Goal: Transaction & Acquisition: Purchase product/service

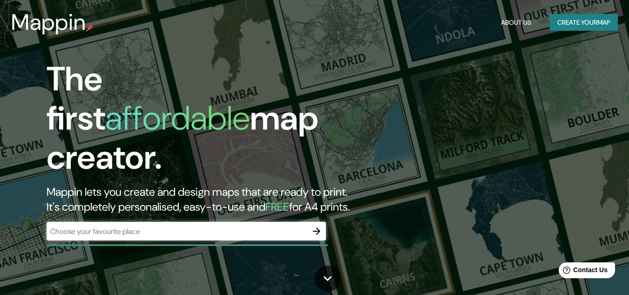
click at [401, 104] on div "The first affordable map creator. Mappin lets you create and design maps that a…" at bounding box center [314, 147] width 629 height 295
click at [569, 24] on button "Create your map" at bounding box center [584, 22] width 68 height 17
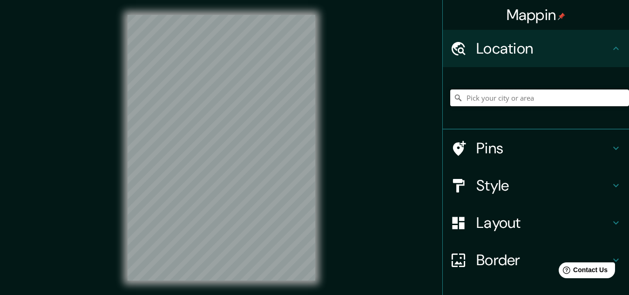
click at [501, 98] on input "Pick your city or area" at bounding box center [539, 97] width 179 height 17
click at [320, 64] on div "© Mapbox © OpenStreetMap Improve this map" at bounding box center [222, 147] width 218 height 295
click at [335, 179] on div "Mappin Location Pins Style Layout Border Choose a border. Hint : you can make l…" at bounding box center [314, 155] width 629 height 310
click at [555, 185] on h4 "Style" at bounding box center [544, 185] width 134 height 19
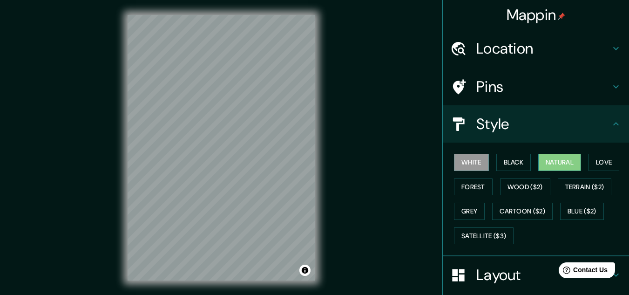
click at [553, 163] on button "Natural" at bounding box center [560, 162] width 43 height 17
click at [320, 176] on div "© Mapbox © OpenStreetMap Improve this map" at bounding box center [222, 147] width 218 height 295
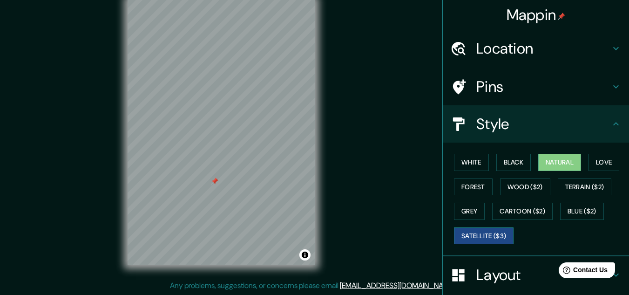
click at [497, 232] on button "Satellite ($3)" at bounding box center [484, 235] width 60 height 17
click at [474, 186] on button "Forest" at bounding box center [473, 186] width 39 height 17
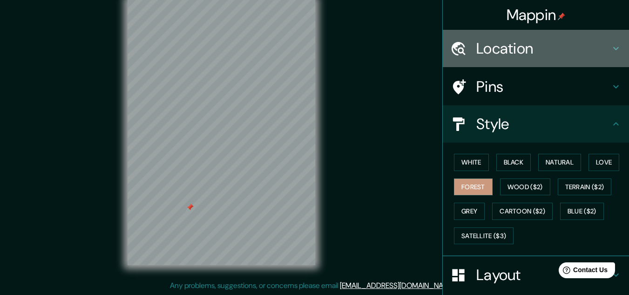
click at [542, 46] on h4 "Location" at bounding box center [544, 48] width 134 height 19
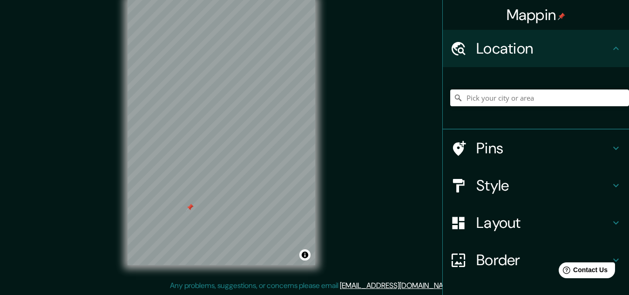
click at [550, 47] on h4 "Location" at bounding box center [544, 48] width 134 height 19
click at [543, 153] on h4 "Pins" at bounding box center [544, 148] width 134 height 19
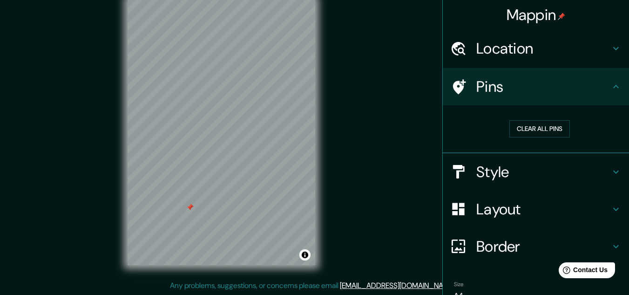
click at [553, 172] on h4 "Style" at bounding box center [544, 172] width 134 height 19
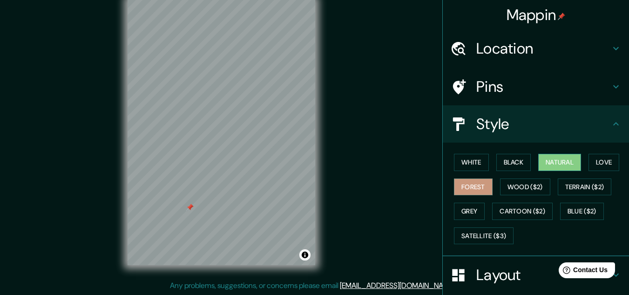
click at [553, 162] on button "Natural" at bounding box center [560, 162] width 43 height 17
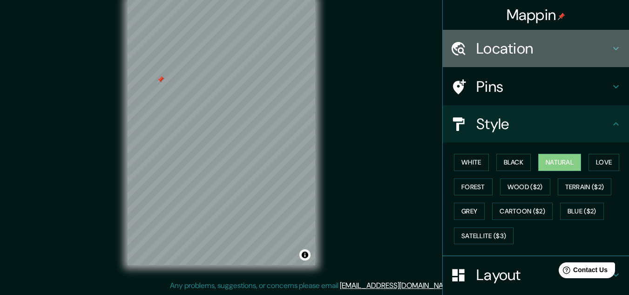
click at [497, 45] on h4 "Location" at bounding box center [544, 48] width 134 height 19
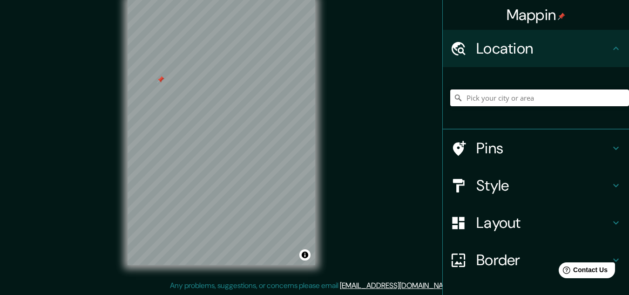
click at [507, 92] on input "Pick your city or area" at bounding box center [539, 97] width 179 height 17
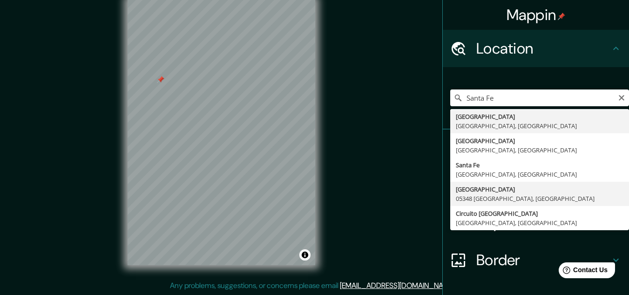
type input "[GEOGRAPHIC_DATA], [GEOGRAPHIC_DATA]"
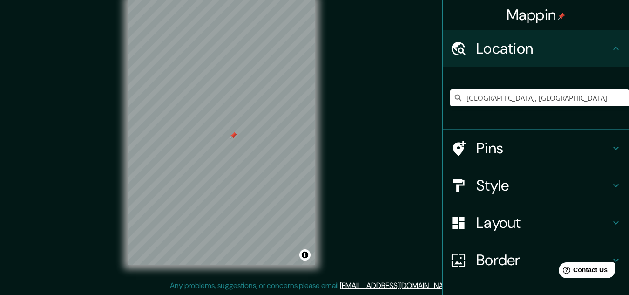
click at [524, 181] on h4 "Style" at bounding box center [544, 185] width 134 height 19
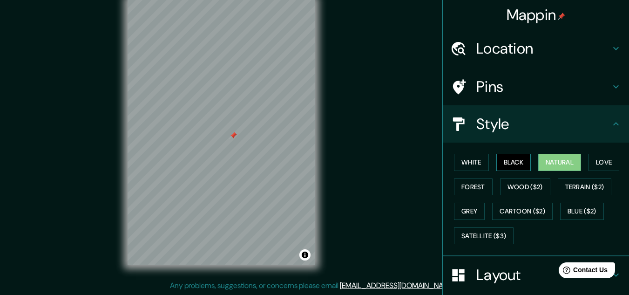
click at [499, 159] on button "Black" at bounding box center [514, 162] width 35 height 17
click at [589, 158] on button "Love" at bounding box center [604, 162] width 31 height 17
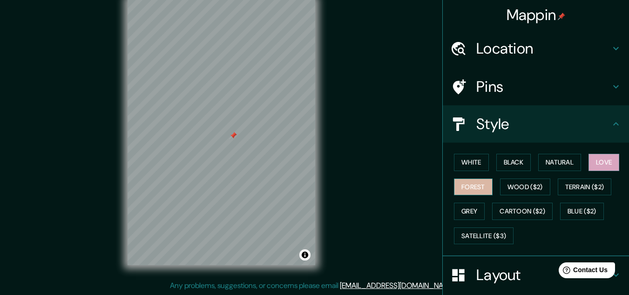
click at [469, 191] on button "Forest" at bounding box center [473, 186] width 39 height 17
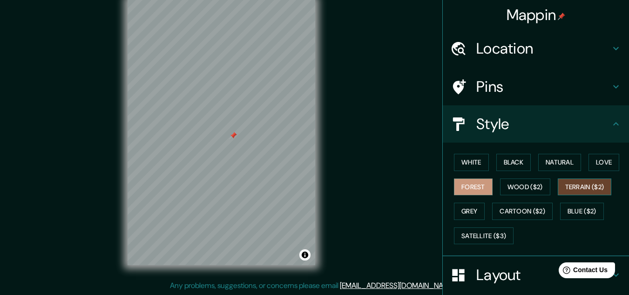
click at [585, 185] on button "Terrain ($2)" at bounding box center [585, 186] width 54 height 17
click at [464, 162] on button "White" at bounding box center [471, 162] width 35 height 17
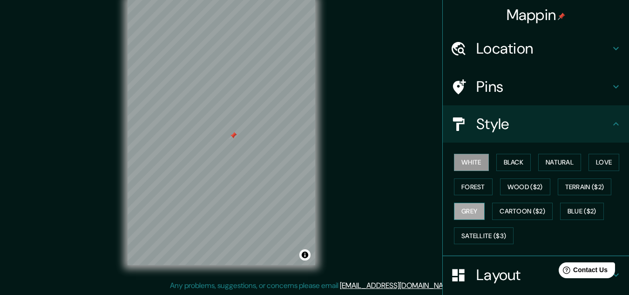
click at [463, 215] on button "Grey" at bounding box center [469, 211] width 31 height 17
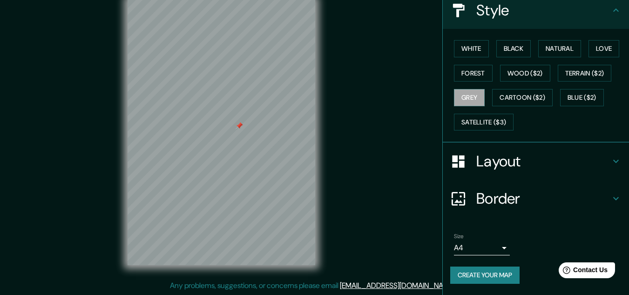
click at [505, 167] on h4 "Layout" at bounding box center [544, 161] width 134 height 19
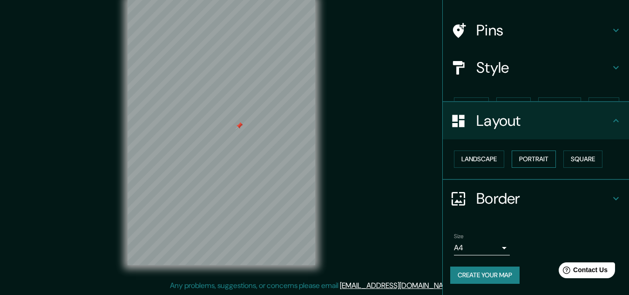
scroll to position [40, 0]
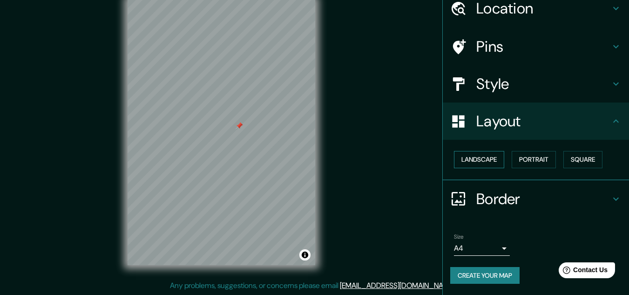
click at [485, 159] on button "Landscape" at bounding box center [479, 159] width 50 height 17
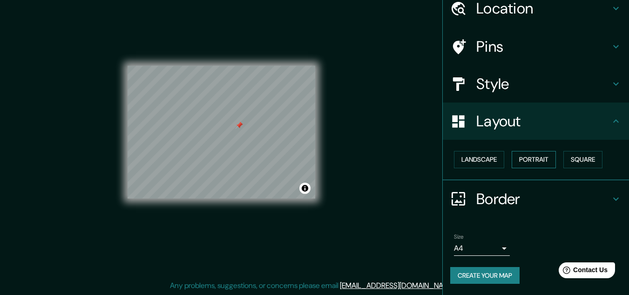
click at [528, 158] on button "Portrait" at bounding box center [534, 159] width 44 height 17
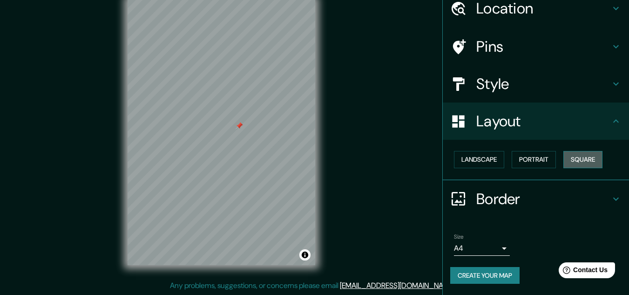
click at [588, 158] on button "Square" at bounding box center [583, 159] width 39 height 17
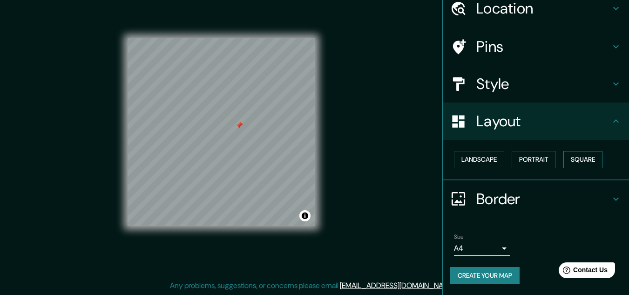
click at [575, 159] on button "Square" at bounding box center [583, 159] width 39 height 17
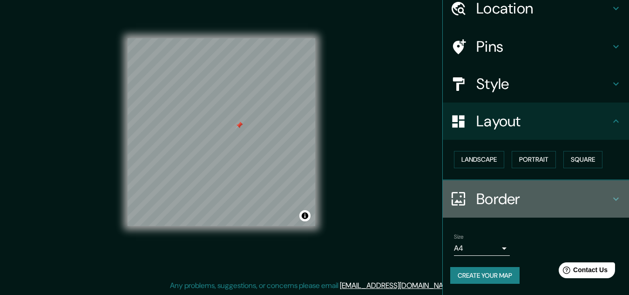
click at [526, 205] on h4 "Border" at bounding box center [544, 199] width 134 height 19
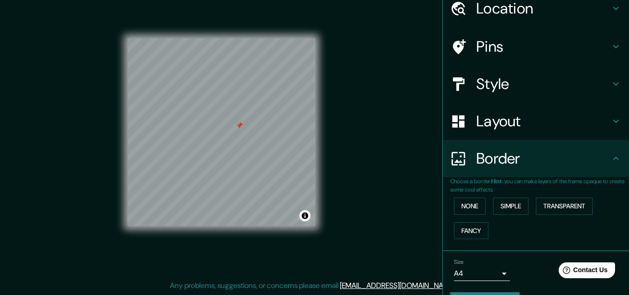
click at [539, 177] on p "Choose a border. Hint : you can make layers of the frame opaque to create some …" at bounding box center [539, 185] width 179 height 17
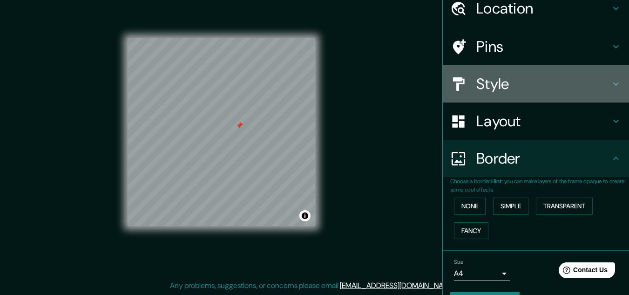
click at [525, 87] on h4 "Style" at bounding box center [544, 84] width 134 height 19
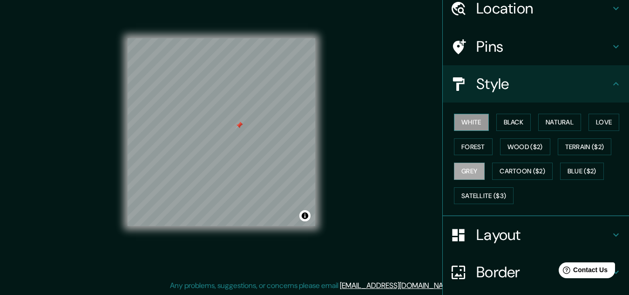
click at [478, 126] on button "White" at bounding box center [471, 122] width 35 height 17
click at [499, 123] on button "Black" at bounding box center [514, 122] width 35 height 17
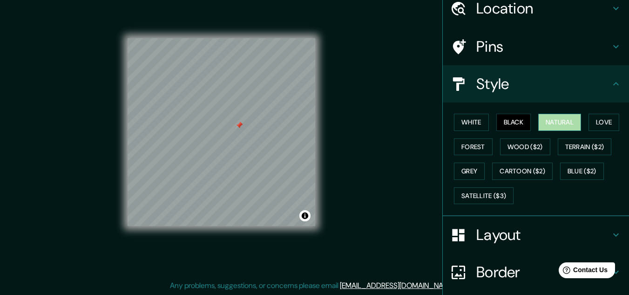
click at [542, 122] on button "Natural" at bounding box center [560, 122] width 43 height 17
click at [589, 121] on button "Love" at bounding box center [604, 122] width 31 height 17
click at [555, 119] on button "Natural" at bounding box center [560, 122] width 43 height 17
click at [236, 128] on div at bounding box center [239, 125] width 7 height 7
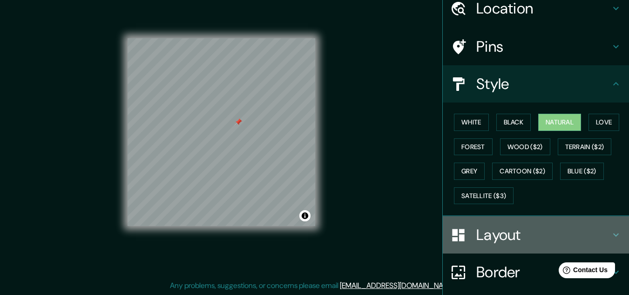
click at [517, 249] on div "Layout" at bounding box center [536, 234] width 186 height 37
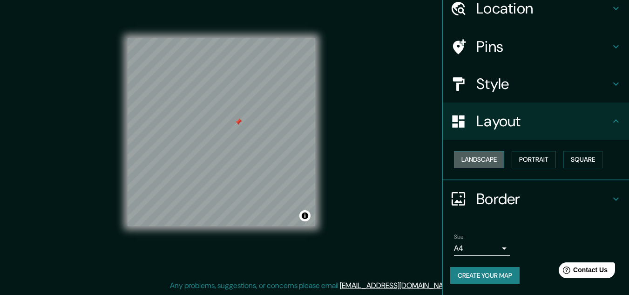
click at [486, 157] on button "Landscape" at bounding box center [479, 159] width 50 height 17
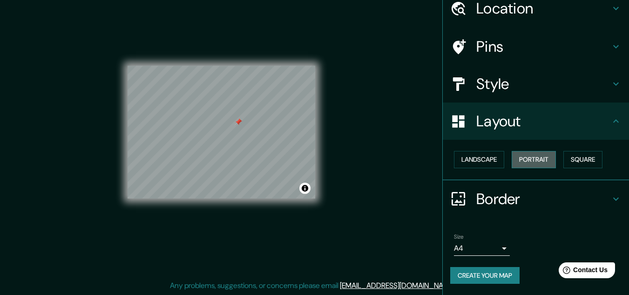
click at [536, 157] on button "Portrait" at bounding box center [534, 159] width 44 height 17
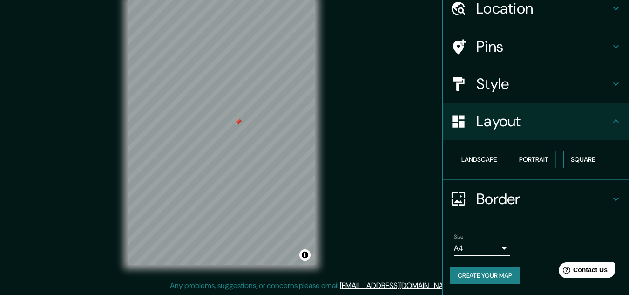
click at [580, 159] on button "Square" at bounding box center [583, 159] width 39 height 17
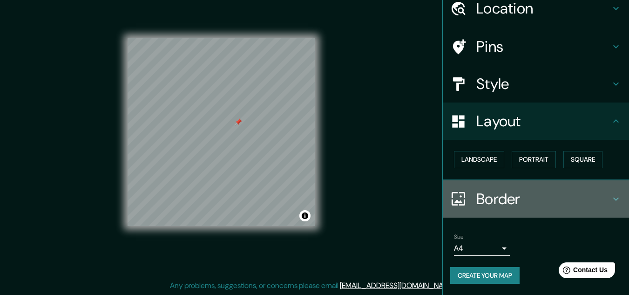
click at [507, 206] on h4 "Border" at bounding box center [544, 199] width 134 height 19
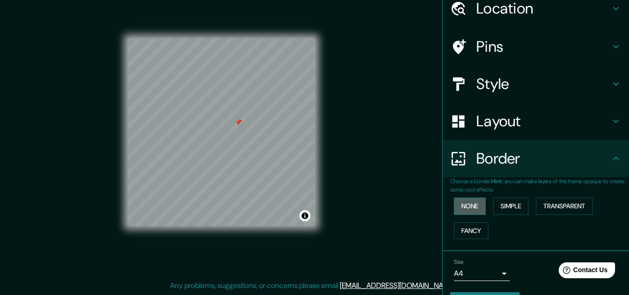
click at [464, 205] on button "None" at bounding box center [470, 206] width 32 height 17
click at [503, 205] on button "Simple" at bounding box center [510, 206] width 35 height 17
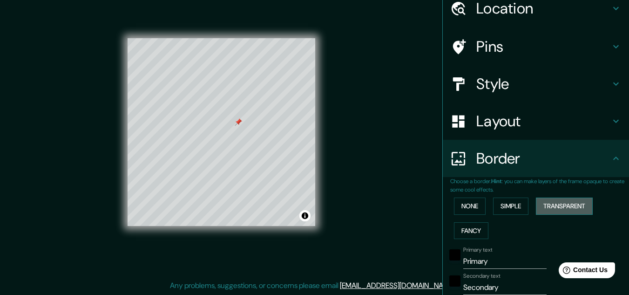
click at [557, 206] on button "Transparent" at bounding box center [564, 206] width 57 height 17
click at [477, 233] on button "Fancy" at bounding box center [471, 230] width 34 height 17
click at [470, 201] on button "None" at bounding box center [470, 206] width 32 height 17
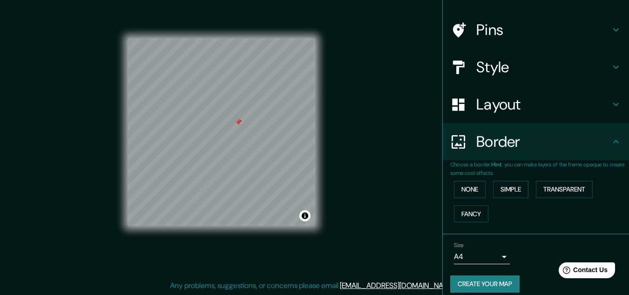
scroll to position [66, 0]
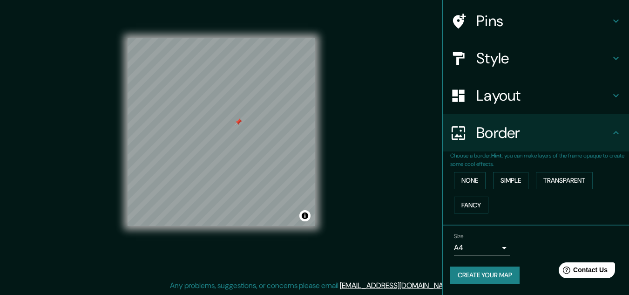
click at [497, 251] on body "Mappin Location [GEOGRAPHIC_DATA], 05348 [GEOGRAPHIC_DATA], [GEOGRAPHIC_DATA] P…" at bounding box center [314, 132] width 629 height 295
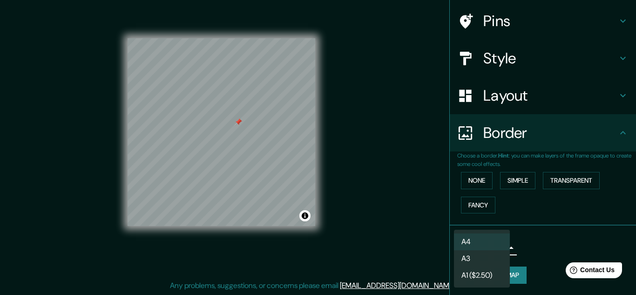
click at [494, 256] on li "A3" at bounding box center [482, 258] width 56 height 17
type input "a4"
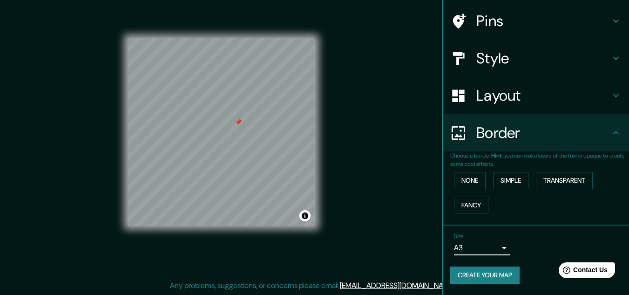
click at [495, 250] on body "Mappin Location [GEOGRAPHIC_DATA], 05348 [GEOGRAPHIC_DATA], [GEOGRAPHIC_DATA] P…" at bounding box center [314, 132] width 629 height 295
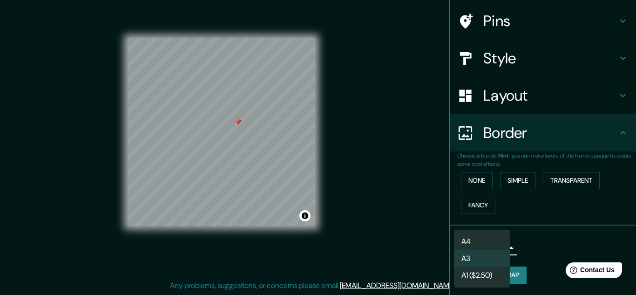
click at [546, 236] on div at bounding box center [318, 147] width 636 height 295
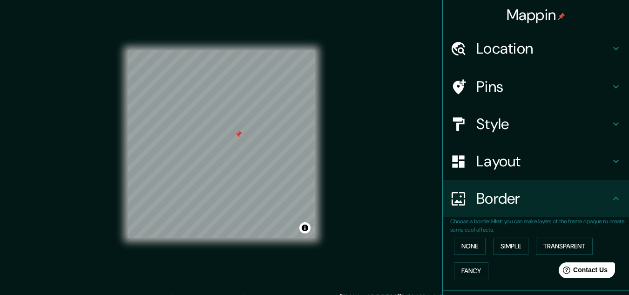
scroll to position [0, 0]
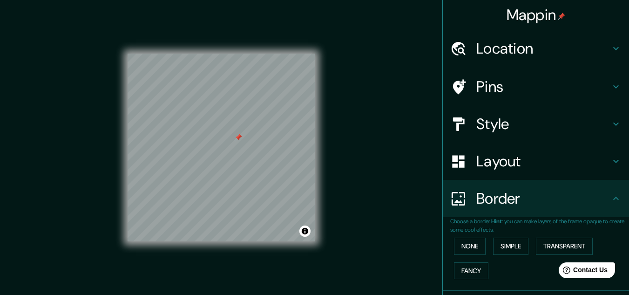
click at [534, 79] on h4 "Pins" at bounding box center [544, 86] width 134 height 19
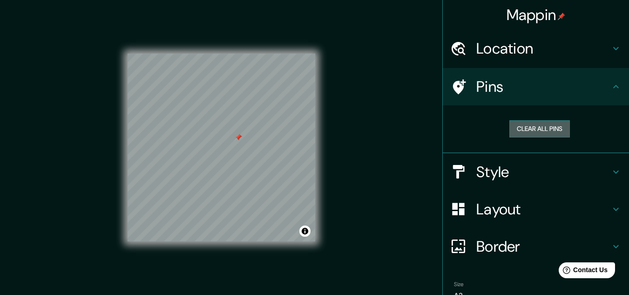
click at [554, 133] on button "Clear all pins" at bounding box center [540, 128] width 61 height 17
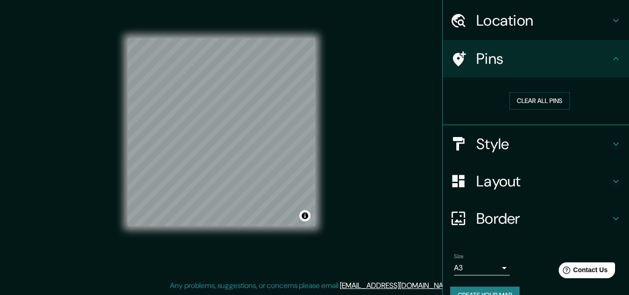
scroll to position [48, 0]
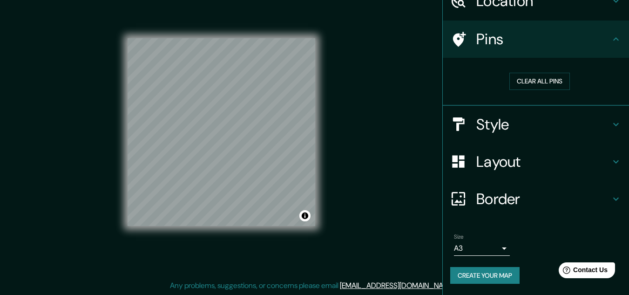
click at [499, 272] on button "Create your map" at bounding box center [484, 275] width 69 height 17
click at [567, 34] on h4 "Pins" at bounding box center [544, 39] width 134 height 19
click at [498, 276] on button "Create your map" at bounding box center [484, 275] width 69 height 17
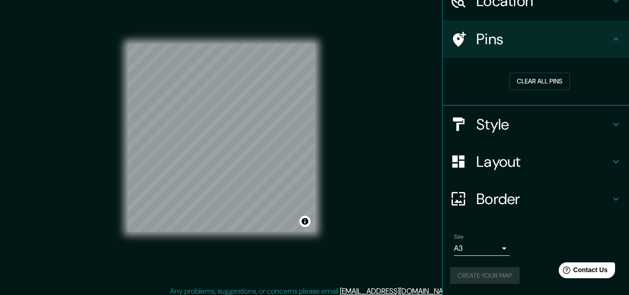
scroll to position [15, 0]
